Goal: Task Accomplishment & Management: Complete application form

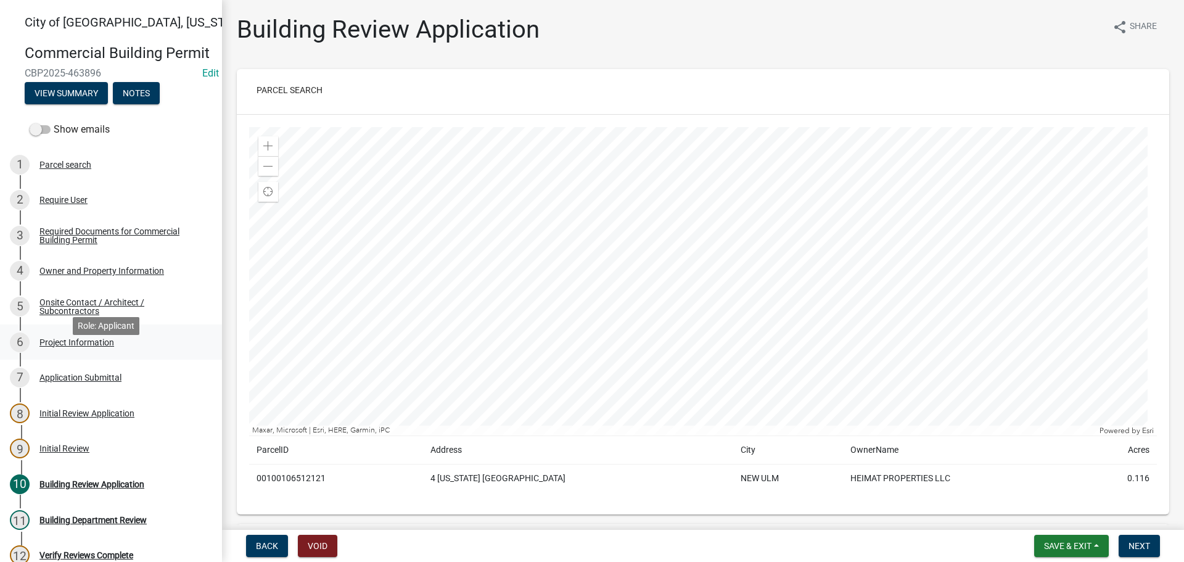
click at [83, 352] on div "6 Project Information" at bounding box center [106, 342] width 192 height 20
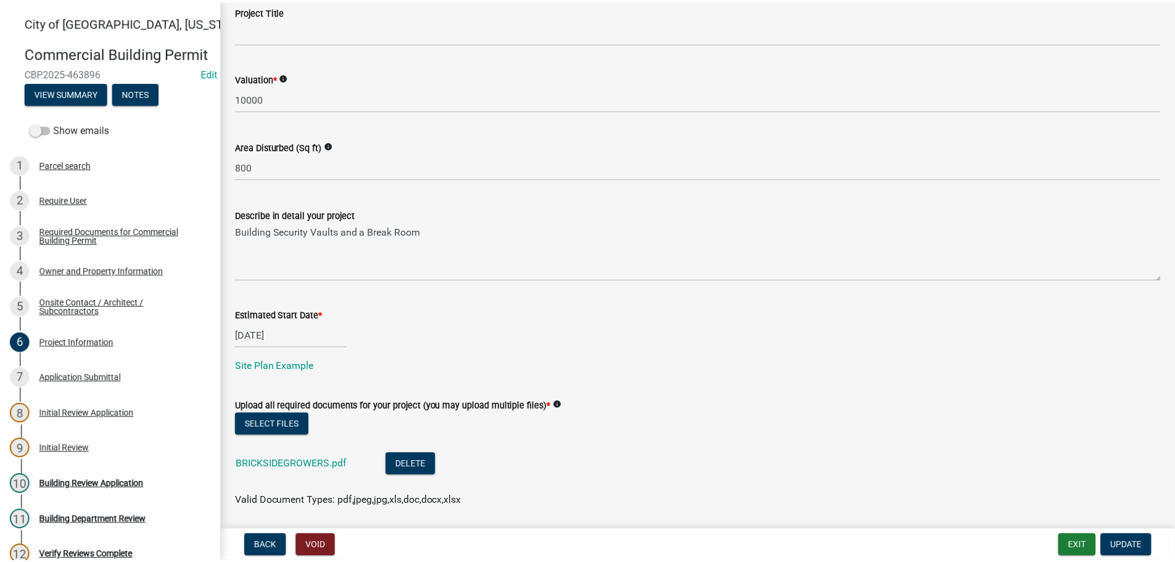
scroll to position [452, 0]
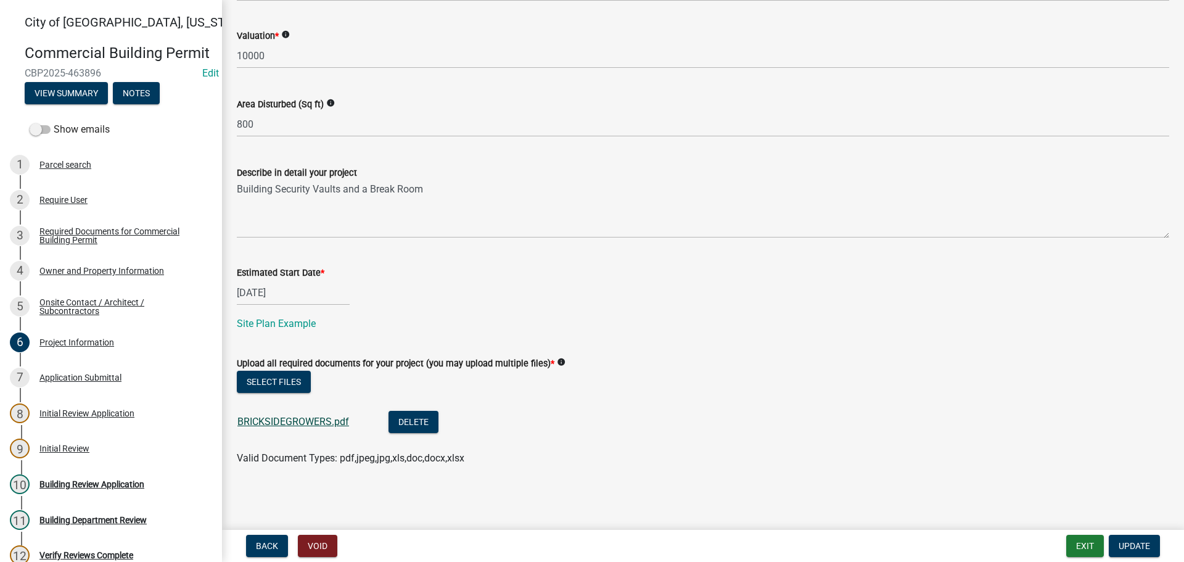
click at [313, 418] on link "BRICKSIDEGROWERS.pdf" at bounding box center [293, 422] width 112 height 12
click at [1077, 547] on button "Exit" at bounding box center [1086, 546] width 38 height 22
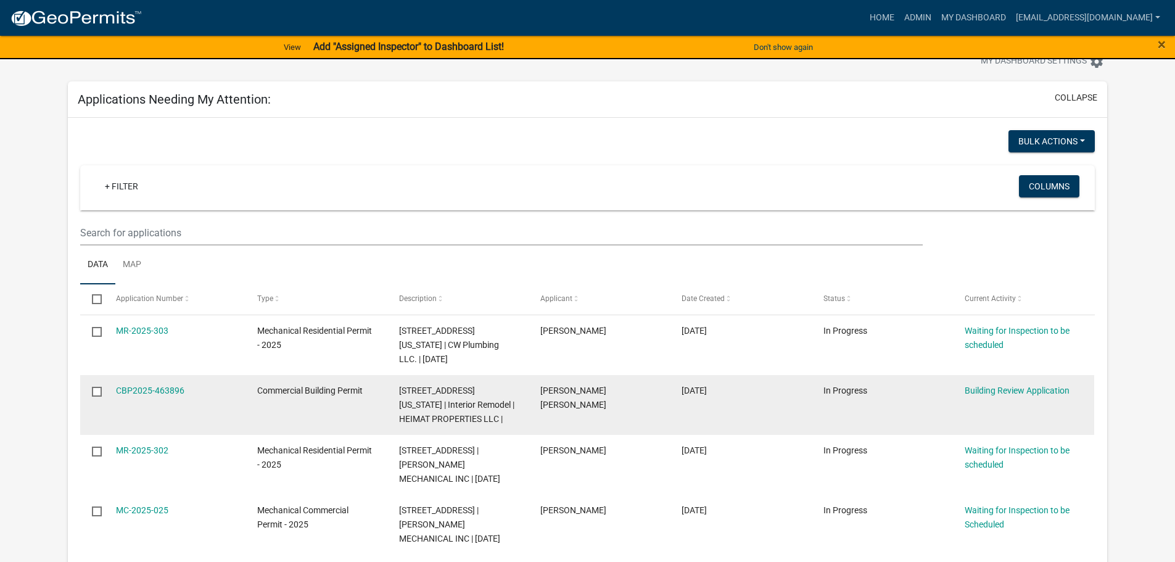
scroll to position [62, 0]
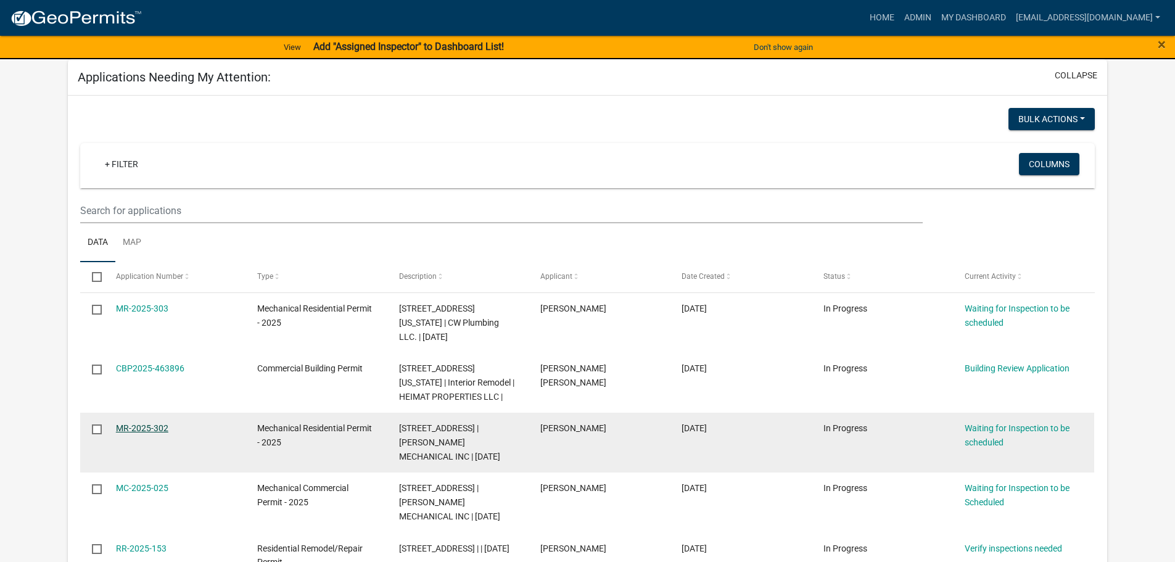
click at [151, 423] on link "MR-2025-302" at bounding box center [142, 428] width 52 height 10
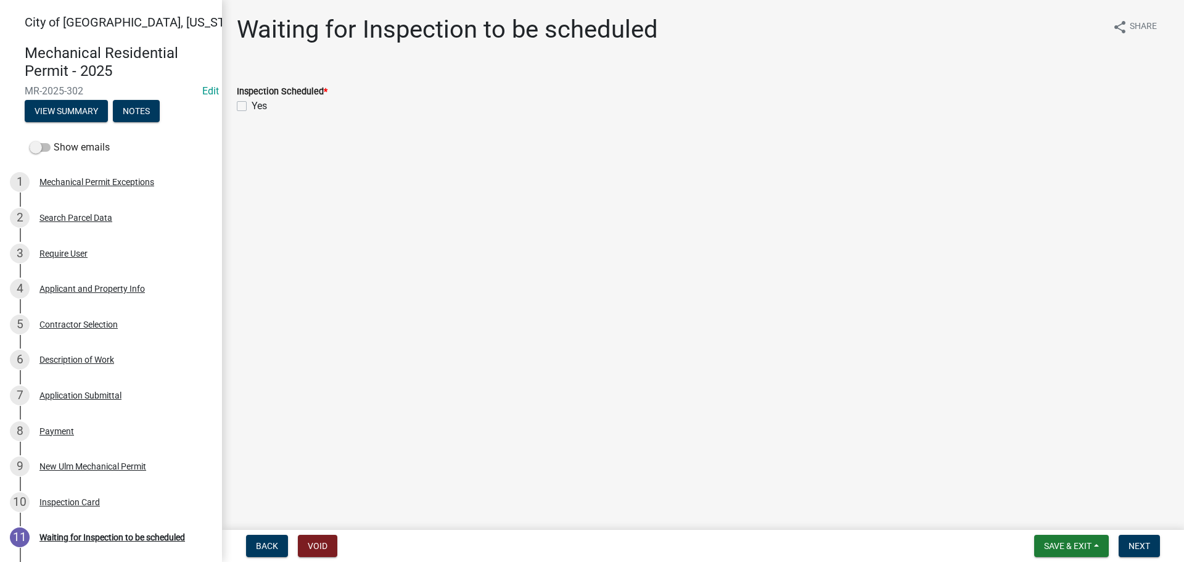
click at [252, 109] on label "Yes" at bounding box center [259, 106] width 15 height 15
click at [252, 107] on input "Yes" at bounding box center [256, 103] width 8 height 8
checkbox input "true"
click at [1142, 546] on span "Next" at bounding box center [1140, 546] width 22 height 10
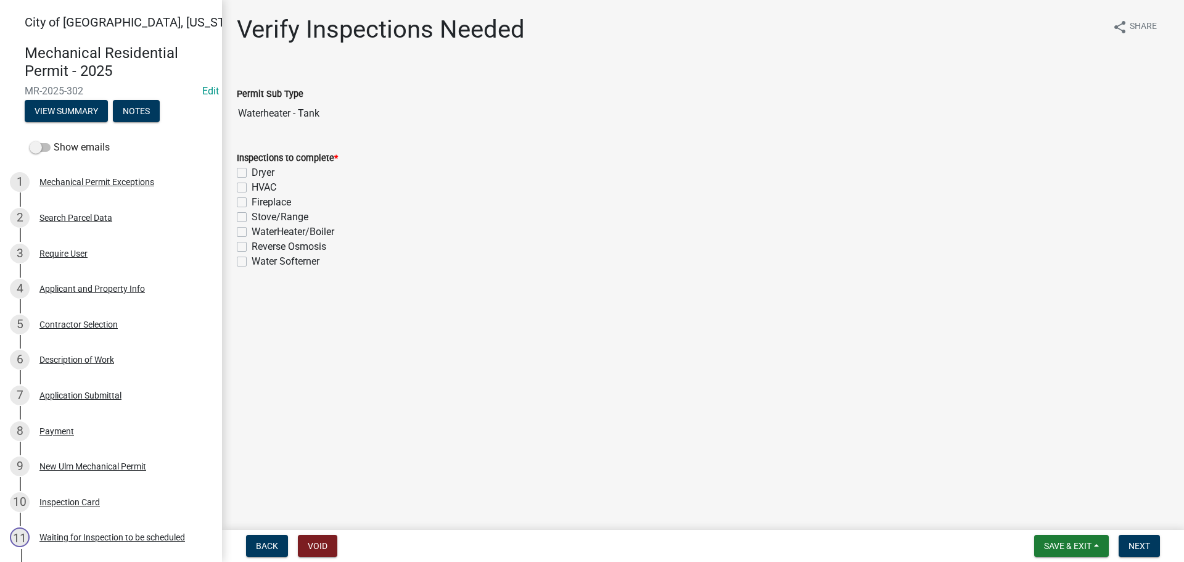
click at [244, 226] on div "WaterHeater/Boiler" at bounding box center [703, 232] width 933 height 15
click at [247, 233] on div "WaterHeater/Boiler" at bounding box center [703, 232] width 933 height 15
click at [252, 231] on label "WaterHeater/Boiler" at bounding box center [293, 232] width 83 height 15
click at [252, 231] on input "WaterHeater/Boiler" at bounding box center [256, 229] width 8 height 8
checkbox input "true"
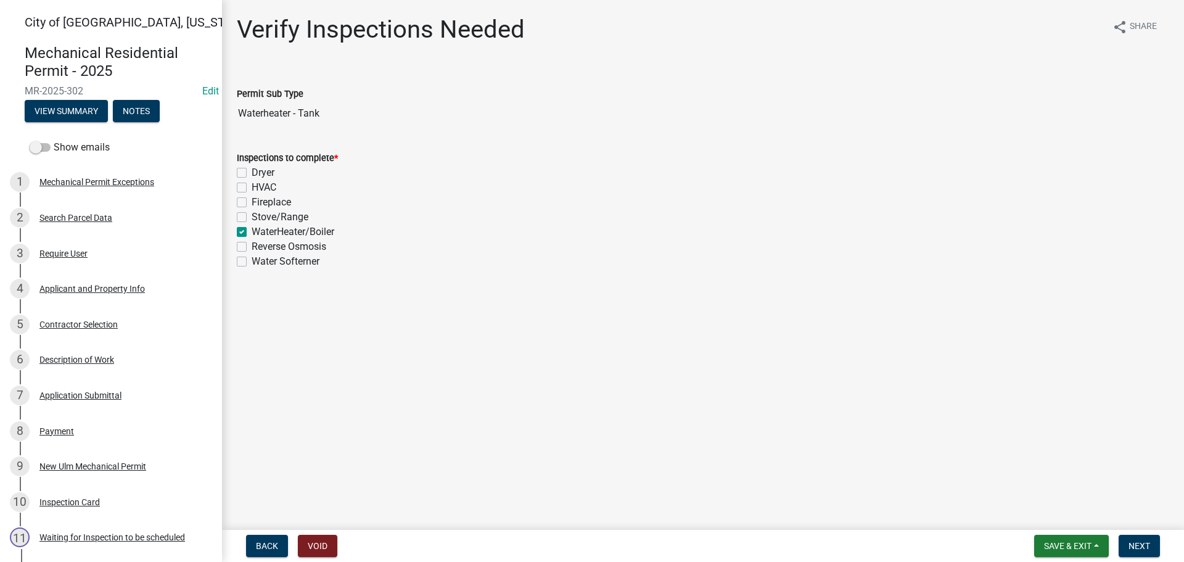
checkbox input "false"
checkbox input "true"
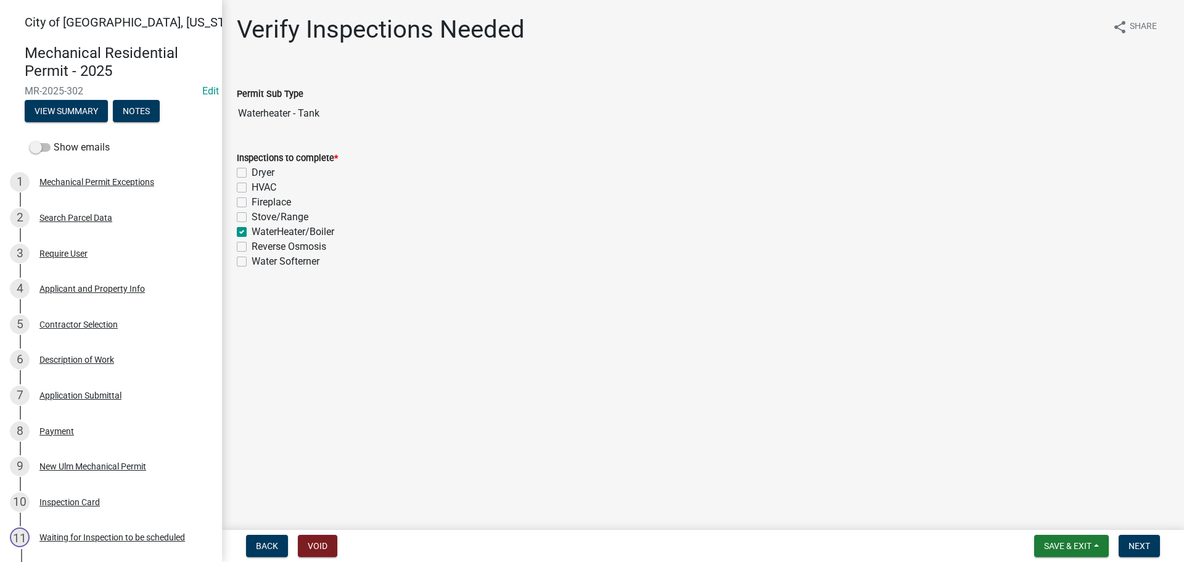
checkbox input "false"
click at [1138, 546] on span "Next" at bounding box center [1140, 546] width 22 height 10
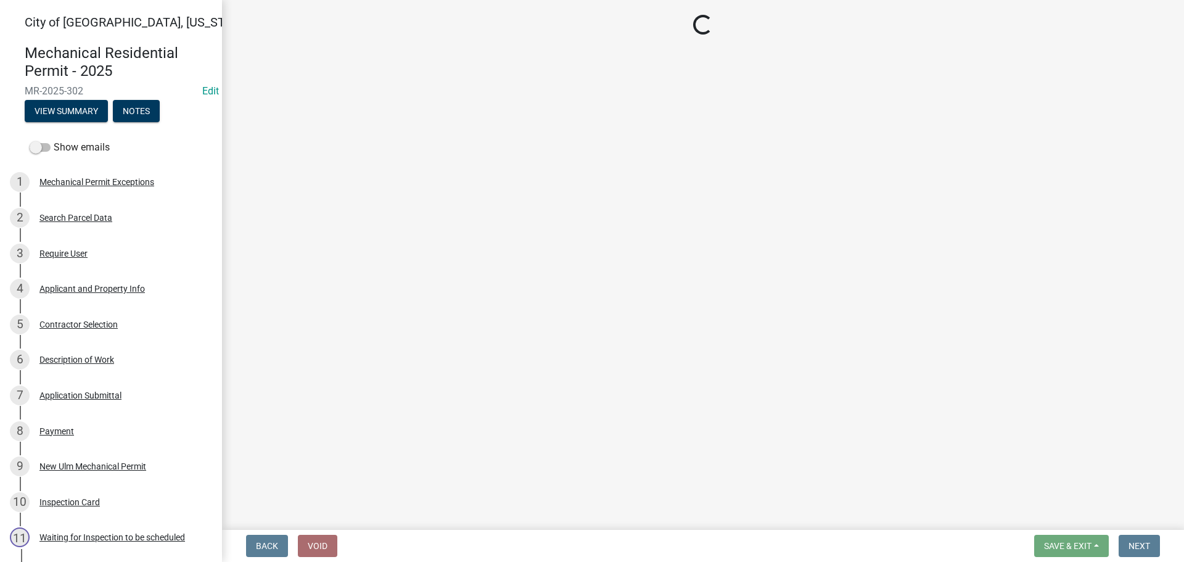
select select "805d55ac-e238-4e04-8f8e-acc067f36c3e"
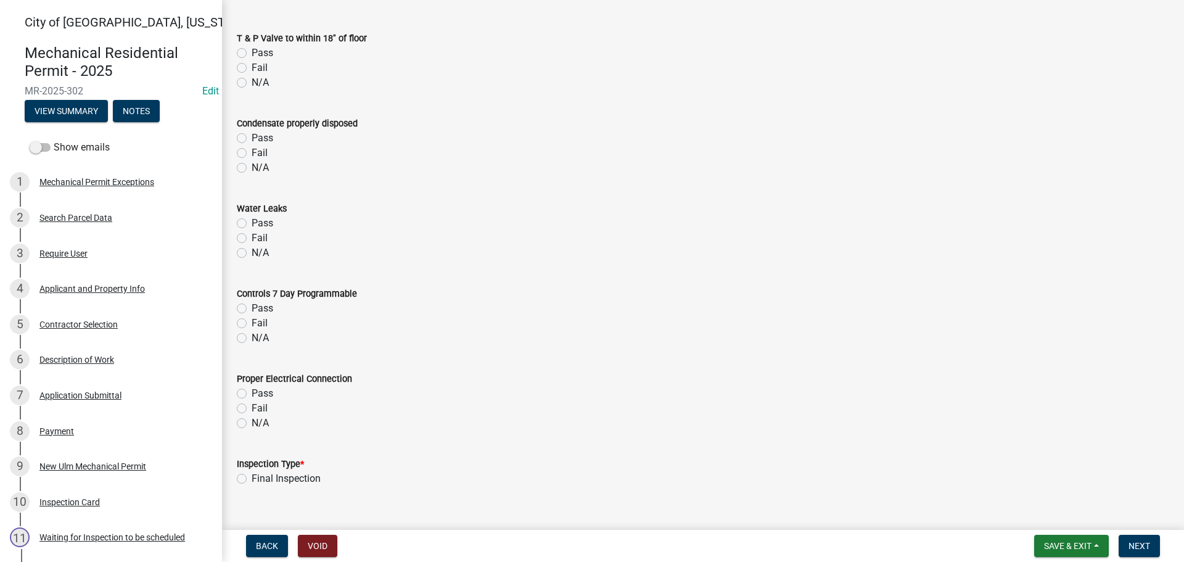
scroll to position [1049, 0]
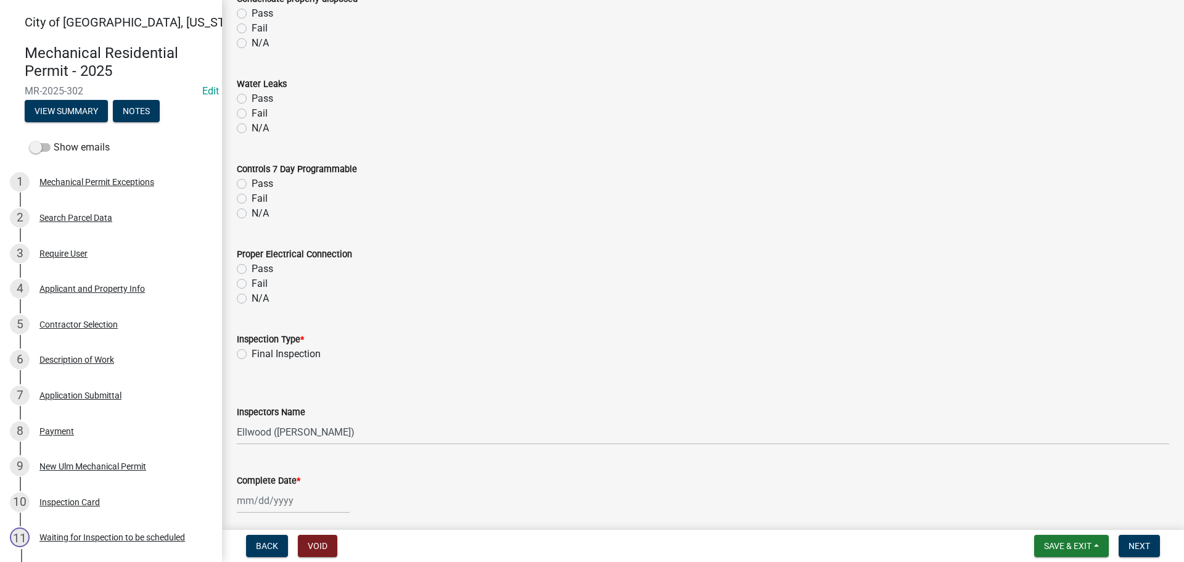
click at [252, 357] on label "Final Inspection" at bounding box center [286, 354] width 69 height 15
click at [252, 355] on input "Final Inspection" at bounding box center [256, 351] width 8 height 8
radio input "true"
click at [279, 433] on select "Select Item... [PERSON_NAME] ([PERSON_NAME] - City of [GEOGRAPHIC_DATA]) [GEOGR…" at bounding box center [703, 431] width 933 height 25
select select "cd72df13-1819-4c17-818e-bd68a66556fb"
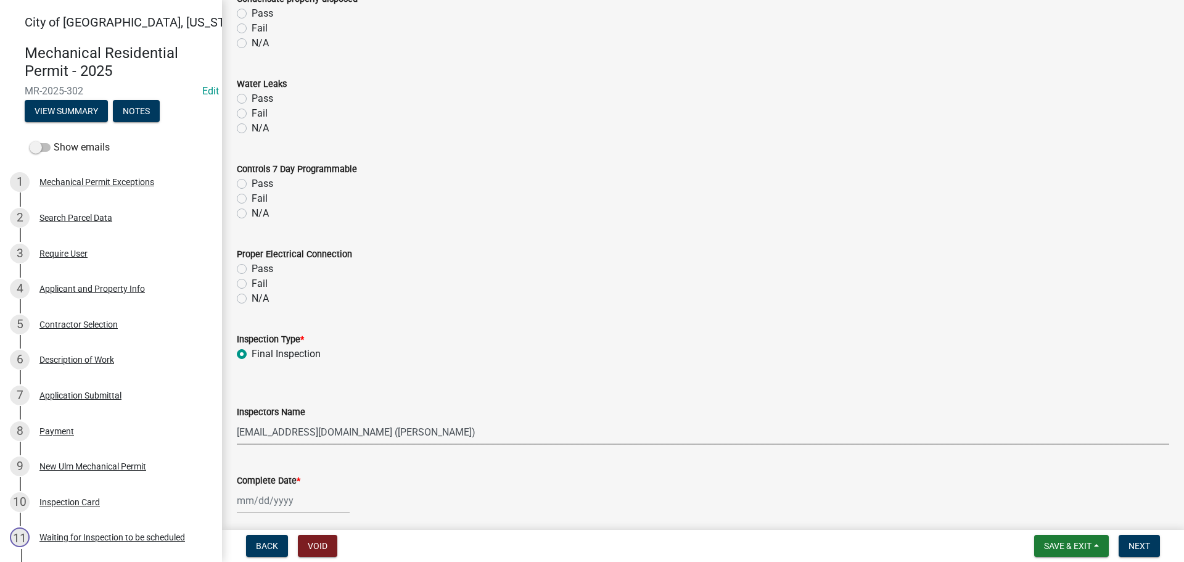
click at [237, 419] on select "Select Item... [PERSON_NAME] ([PERSON_NAME] - City of [GEOGRAPHIC_DATA]) [GEOGR…" at bounding box center [703, 431] width 933 height 25
click at [258, 501] on div at bounding box center [293, 500] width 113 height 25
select select "8"
select select "2025"
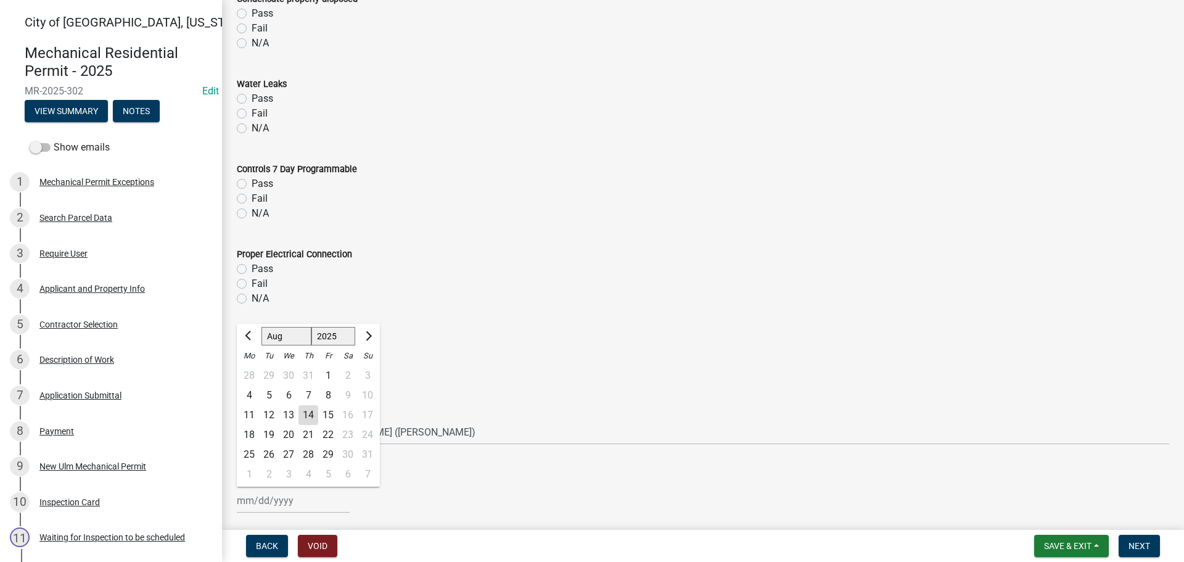
click at [308, 416] on div "14" at bounding box center [309, 415] width 20 height 20
type input "[DATE]"
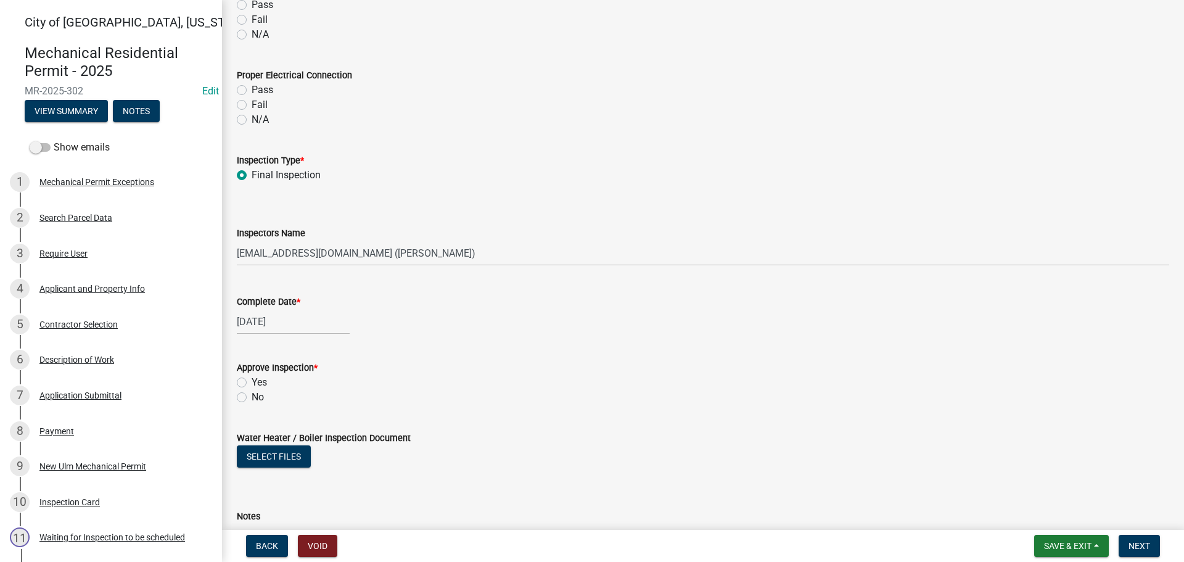
scroll to position [1234, 0]
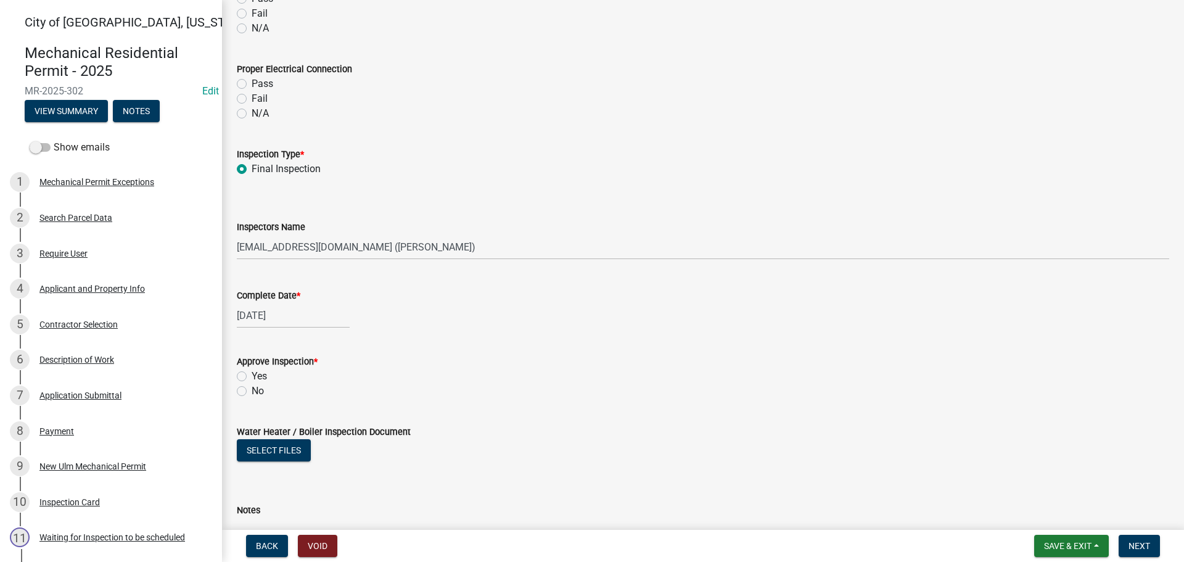
click at [252, 375] on label "Yes" at bounding box center [259, 376] width 15 height 15
click at [252, 375] on input "Yes" at bounding box center [256, 373] width 8 height 8
radio input "true"
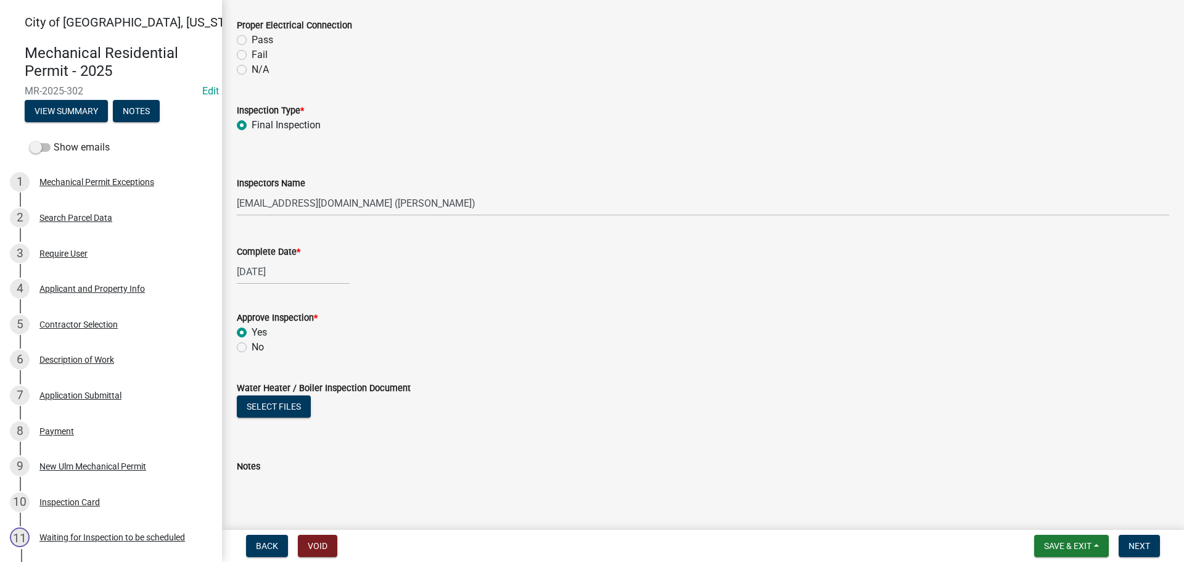
scroll to position [1342, 0]
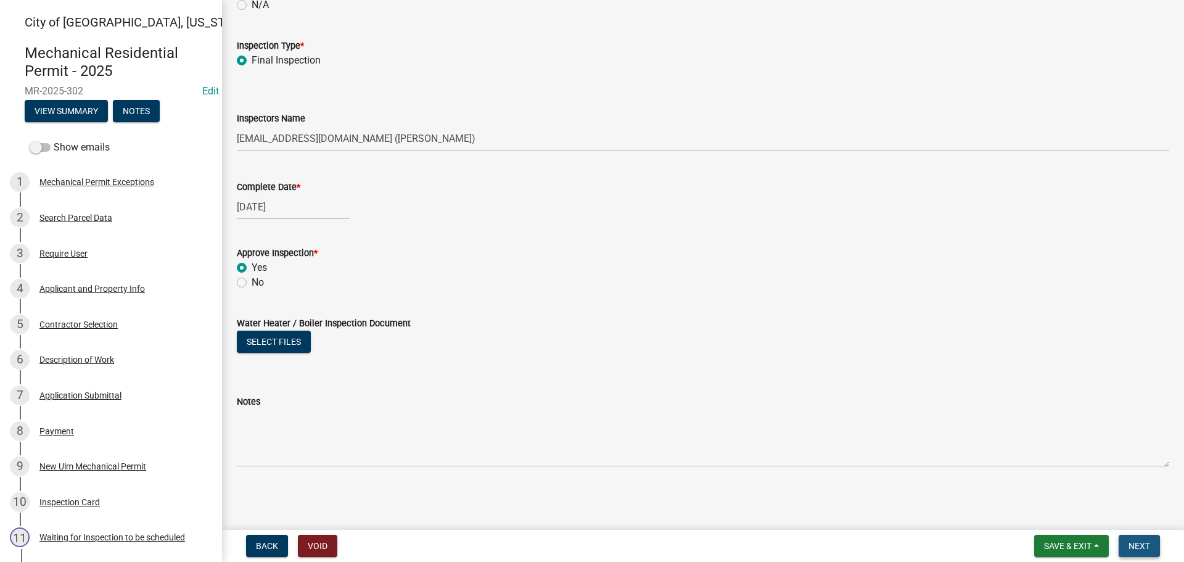
click at [1141, 546] on span "Next" at bounding box center [1140, 546] width 22 height 10
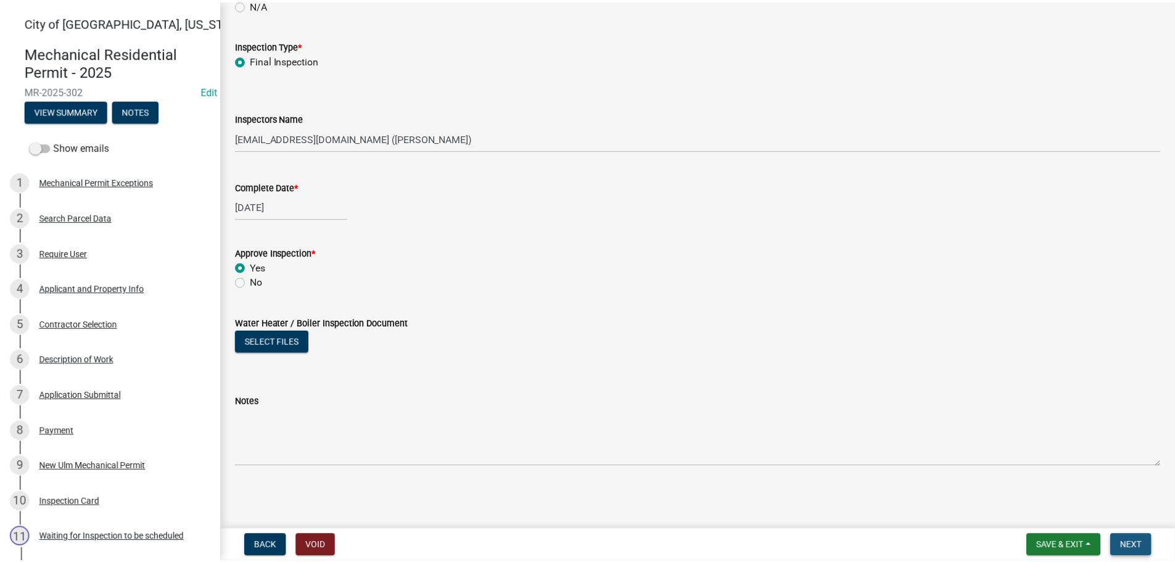
scroll to position [0, 0]
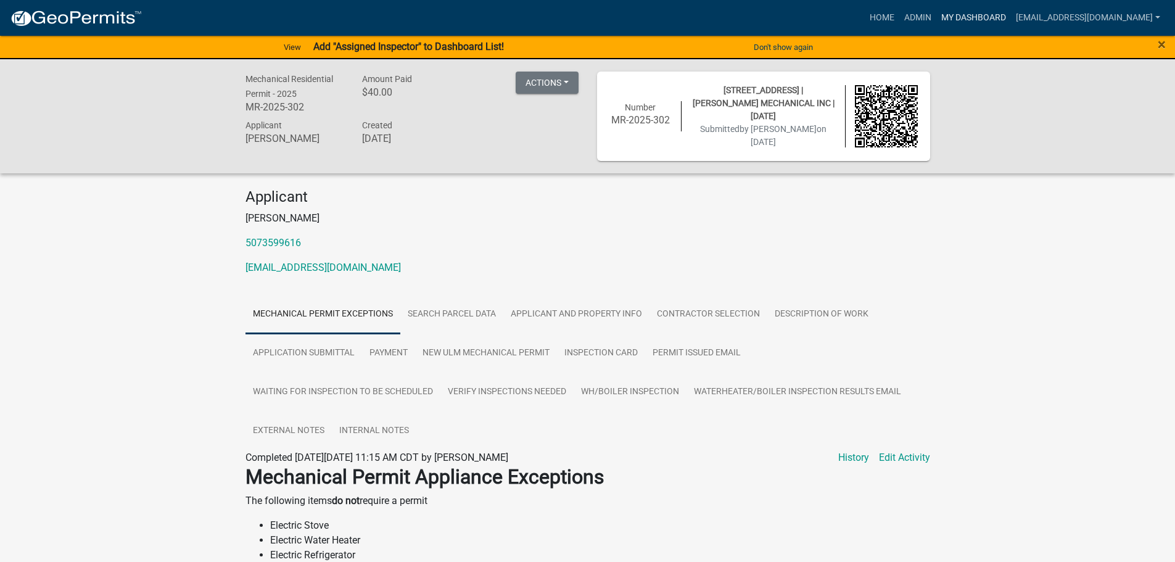
click at [991, 16] on link "My Dashboard" at bounding box center [973, 17] width 75 height 23
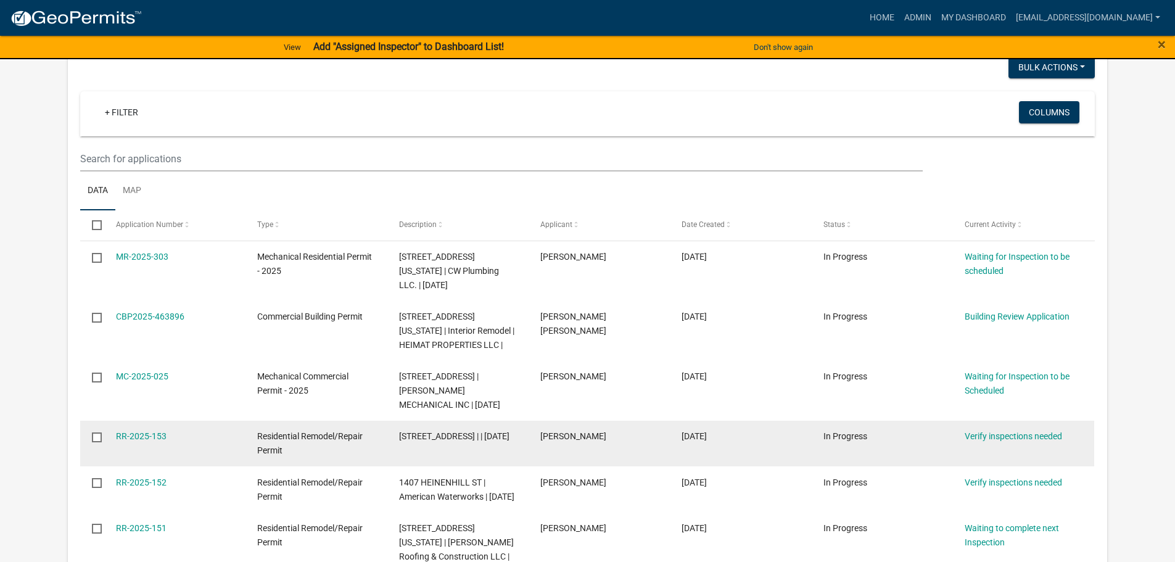
scroll to position [185, 0]
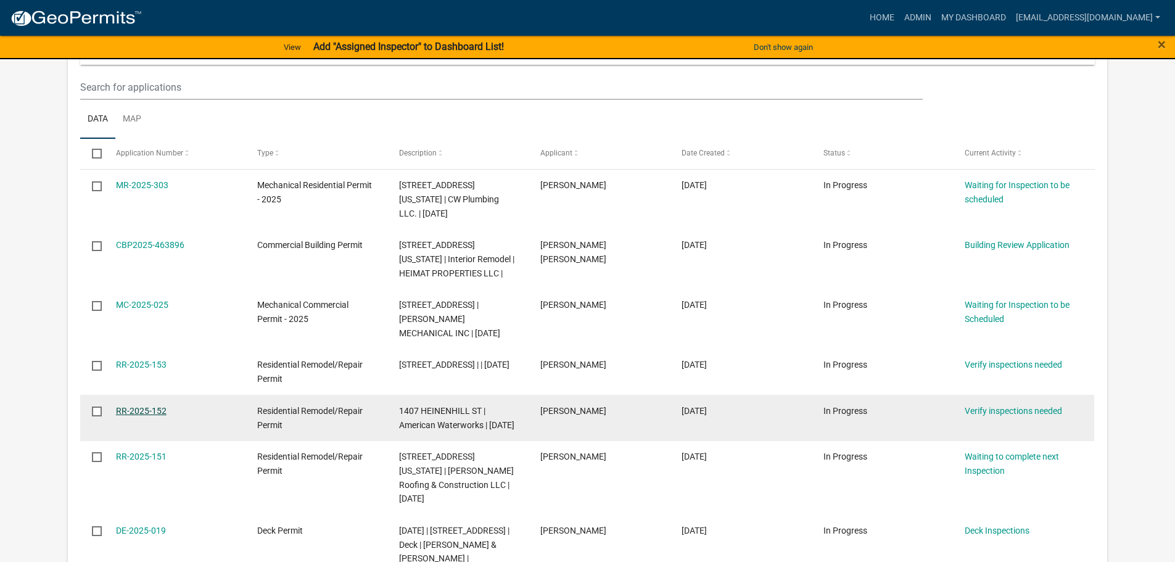
click at [143, 406] on link "RR-2025-152" at bounding box center [141, 411] width 51 height 10
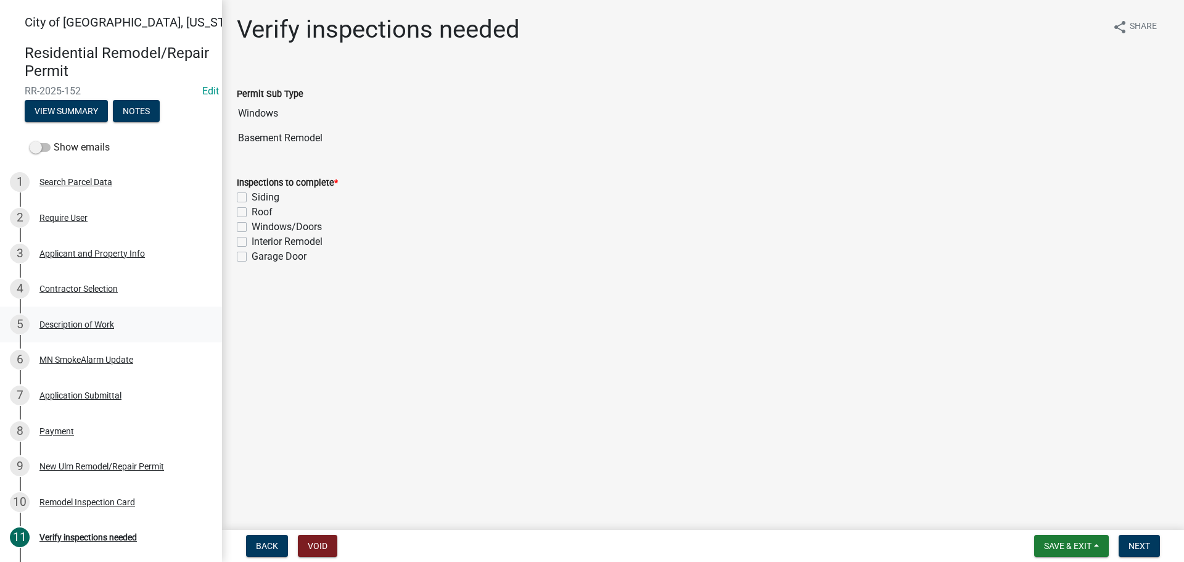
click at [83, 322] on div "Description of Work" at bounding box center [76, 324] width 75 height 9
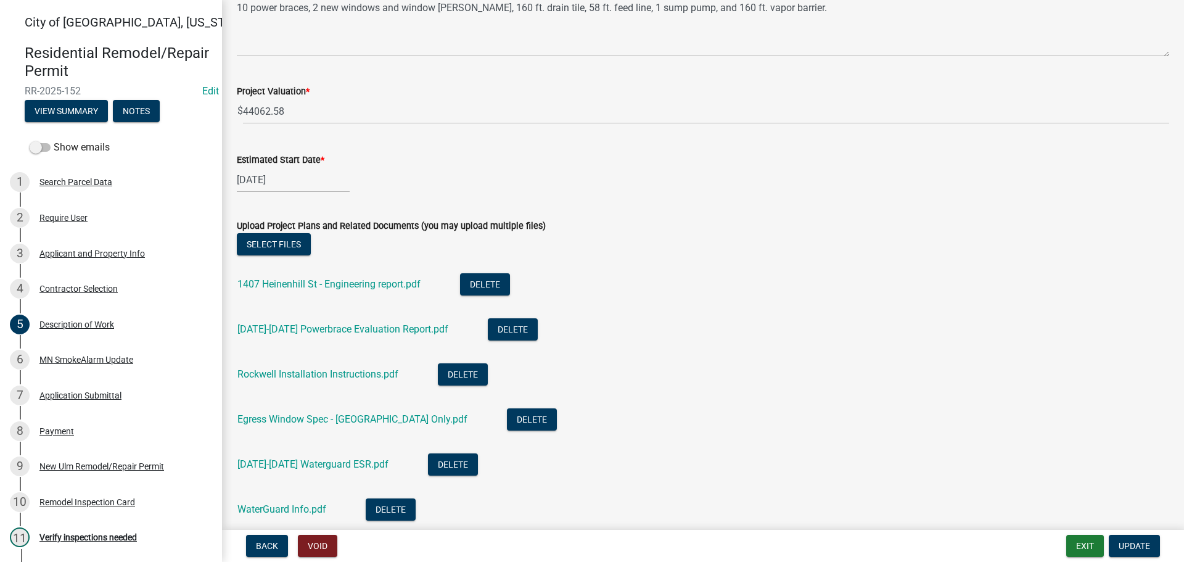
scroll to position [545, 0]
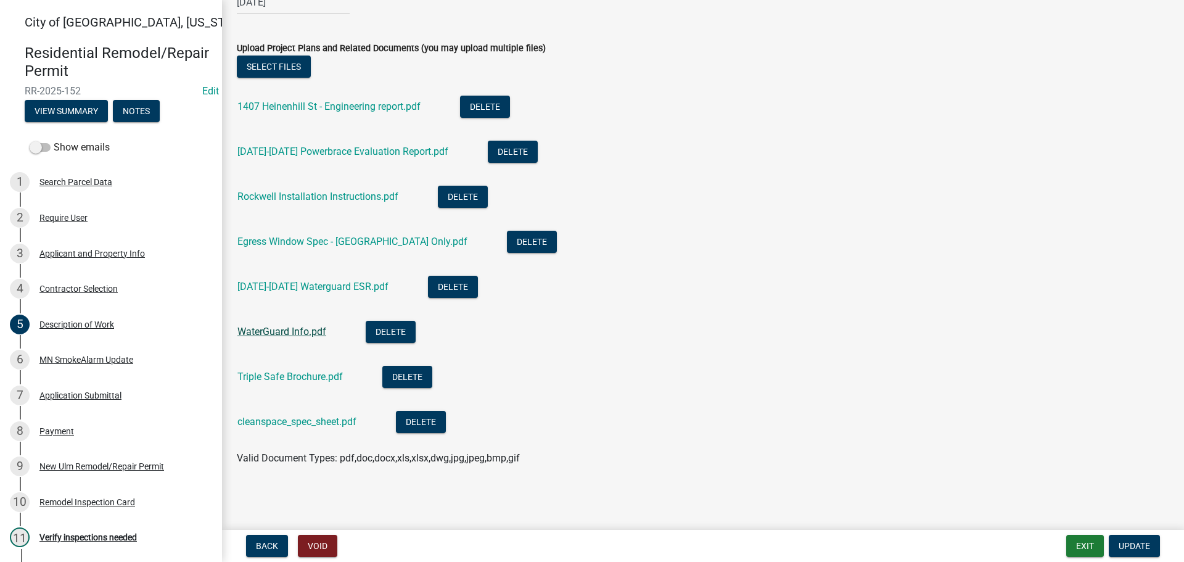
click at [293, 333] on link "WaterGuard Info.pdf" at bounding box center [281, 332] width 89 height 12
click at [305, 380] on link "Triple Safe Brochure.pdf" at bounding box center [289, 377] width 105 height 12
click at [318, 423] on link "cleanspace_spec_sheet.pdf" at bounding box center [296, 422] width 119 height 12
click at [298, 104] on link "1407 Heinenhill St - Engineering report.pdf" at bounding box center [328, 107] width 183 height 12
click at [318, 285] on link "[DATE]-[DATE] Waterguard ESR.pdf" at bounding box center [312, 287] width 151 height 12
